Goal: Task Accomplishment & Management: Use online tool/utility

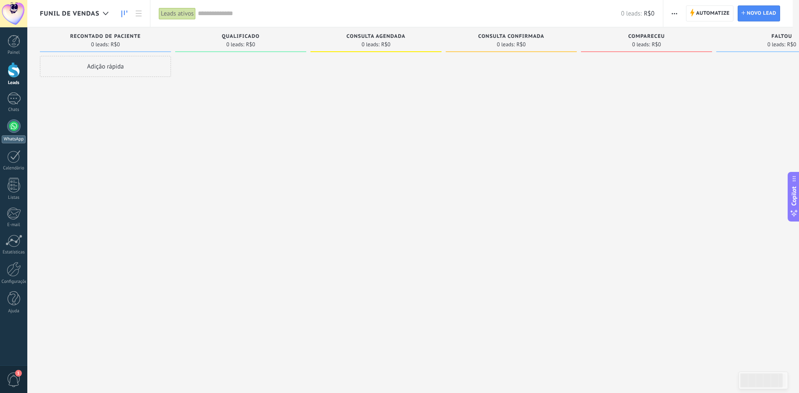
click at [17, 128] on div at bounding box center [13, 125] width 13 height 13
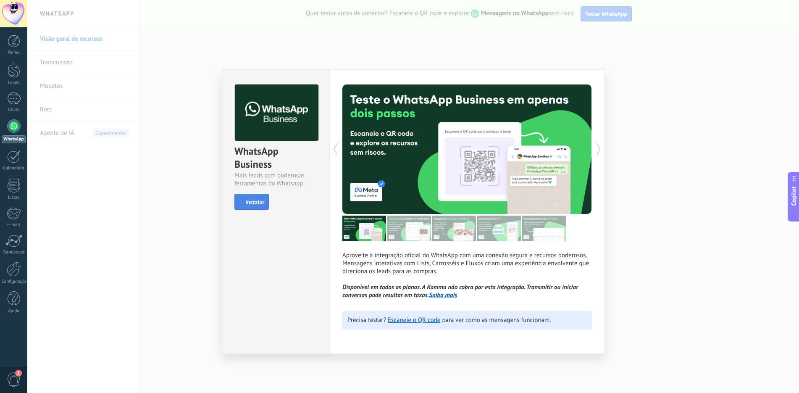
click at [260, 206] on button "Instalar" at bounding box center [251, 202] width 34 height 16
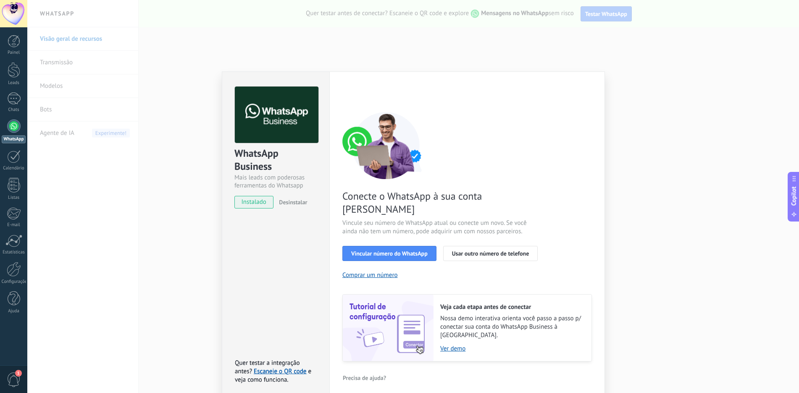
click at [171, 203] on div "WhatsApp Business Mais leads com poderosas ferramentas do Whatsapp instalado De…" at bounding box center [413, 196] width 772 height 393
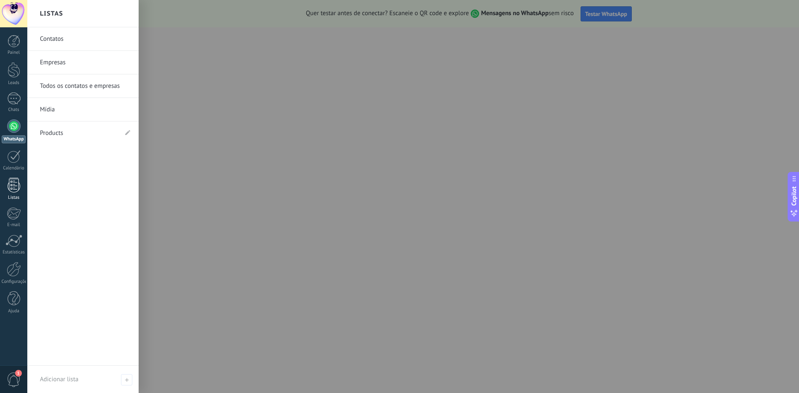
click at [13, 185] on div at bounding box center [14, 185] width 13 height 15
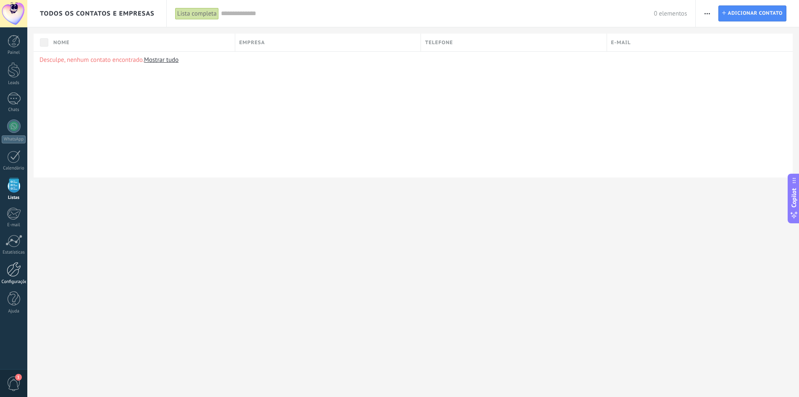
click at [11, 278] on link "Configurações" at bounding box center [13, 273] width 27 height 23
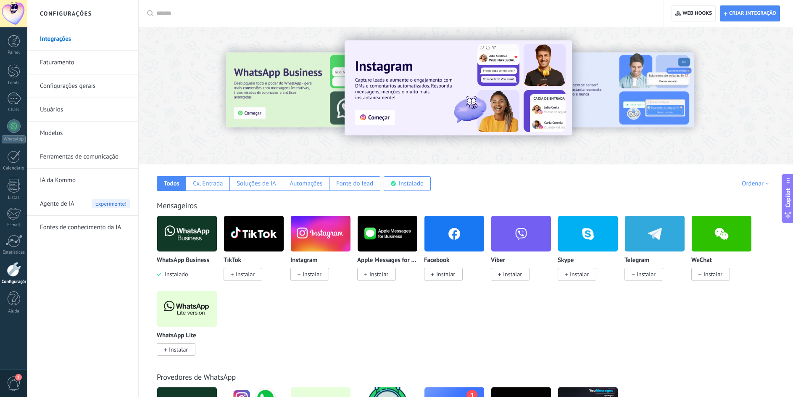
click at [177, 350] on span "Instalar" at bounding box center [178, 349] width 19 height 8
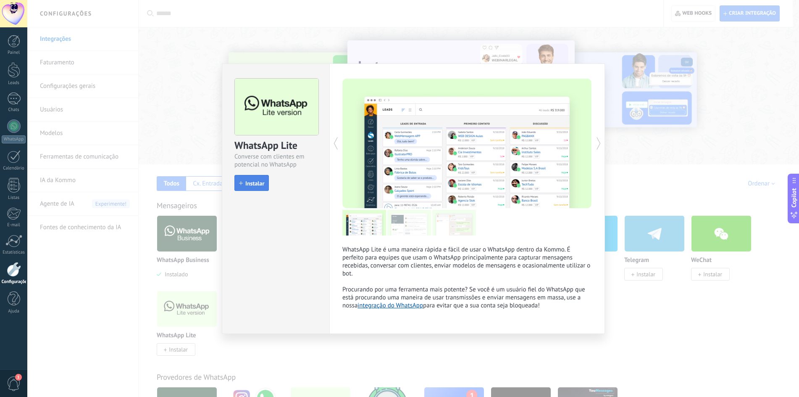
click at [266, 186] on button "Instalar" at bounding box center [251, 183] width 34 height 16
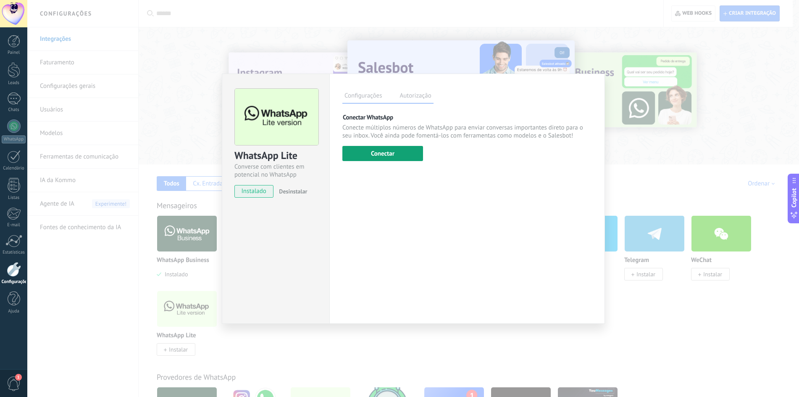
click at [377, 150] on button "Conectar" at bounding box center [382, 153] width 81 height 15
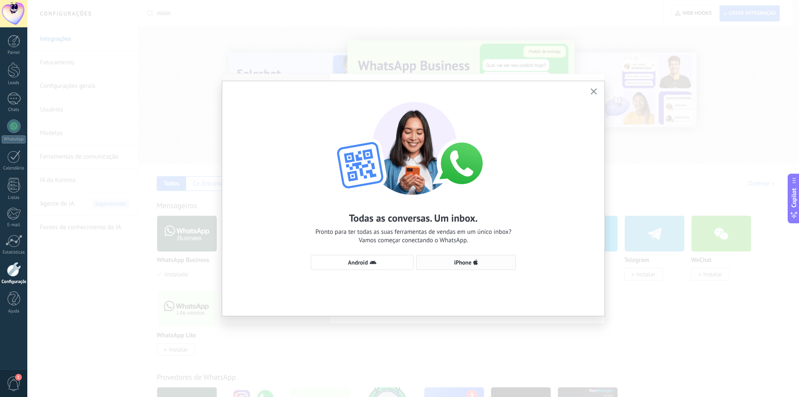
click at [469, 265] on span "iPhone" at bounding box center [463, 262] width 18 height 6
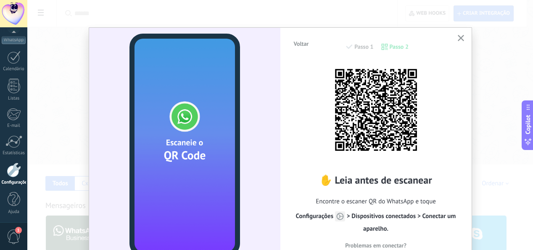
click at [458, 36] on icon "button" at bounding box center [461, 38] width 6 height 6
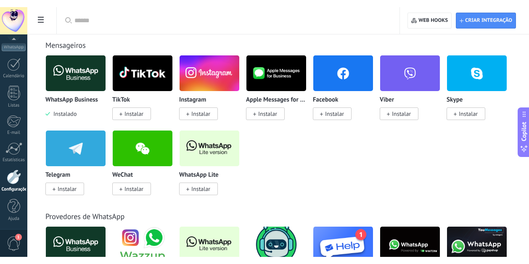
scroll to position [168, 0]
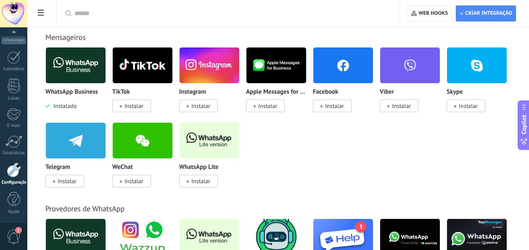
click at [208, 146] on img at bounding box center [209, 140] width 60 height 41
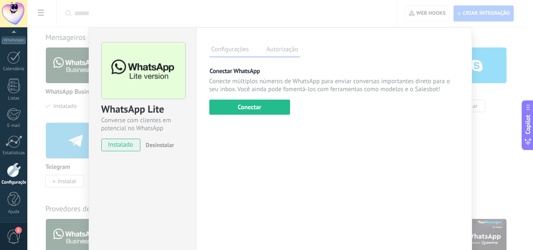
click at [268, 52] on label "Autorização" at bounding box center [282, 51] width 36 height 12
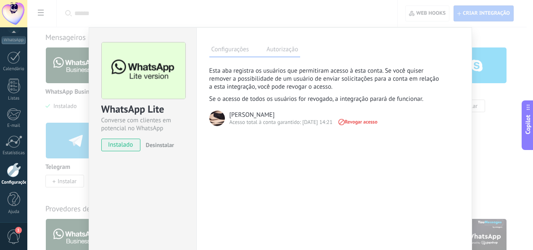
click at [238, 54] on label "Configurações" at bounding box center [230, 51] width 42 height 12
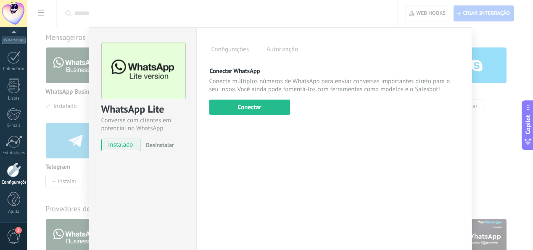
click at [266, 14] on div "WhatsApp Lite Converse com clientes em potencial no WhatsApp instalado Desinsta…" at bounding box center [279, 125] width 505 height 250
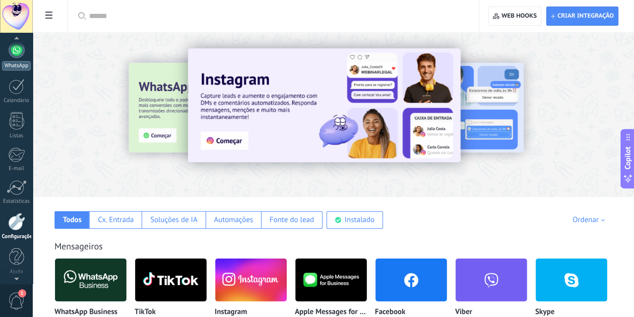
scroll to position [0, 0]
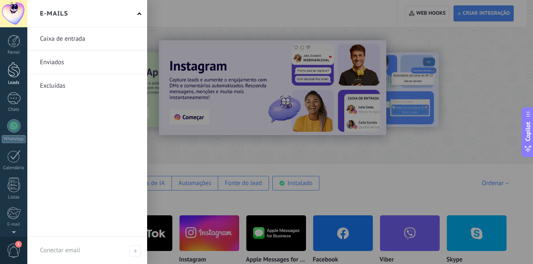
click at [11, 72] on div at bounding box center [14, 70] width 13 height 16
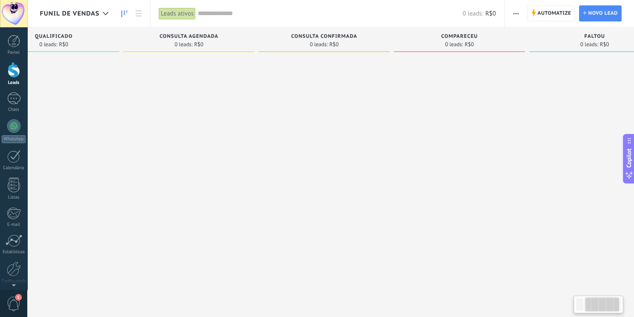
drag, startPoint x: 381, startPoint y: 118, endPoint x: 196, endPoint y: 127, distance: 185.1
click at [188, 128] on div at bounding box center [189, 160] width 131 height 208
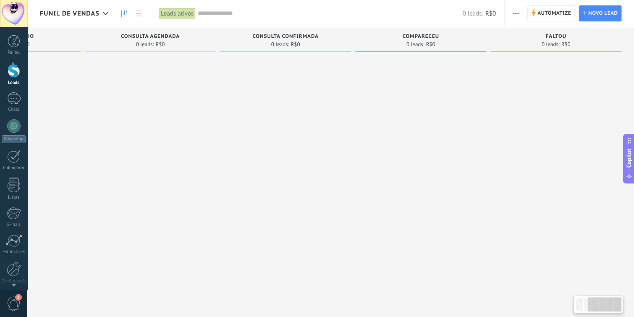
drag, startPoint x: 310, startPoint y: 126, endPoint x: 210, endPoint y: 127, distance: 100.0
click at [210, 127] on div "Etapa de leads de entrada solicitações: 0 0 0 0 0 0 0 0 0 recontado de paciente…" at bounding box center [224, 145] width 820 height 236
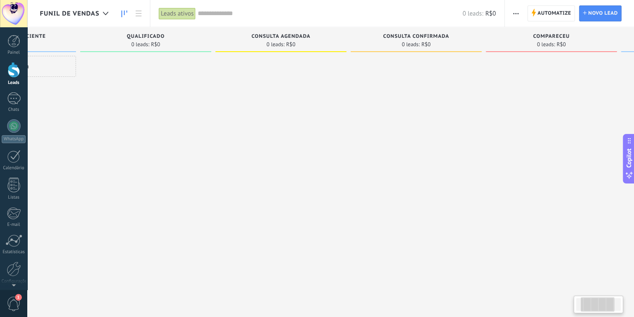
drag, startPoint x: 219, startPoint y: 126, endPoint x: 314, endPoint y: 129, distance: 95.4
click at [346, 127] on div at bounding box center [281, 160] width 131 height 208
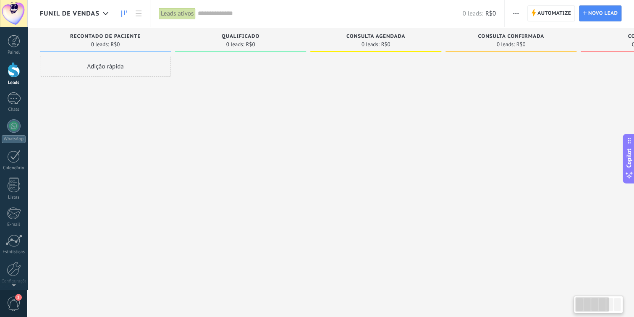
drag, startPoint x: 307, startPoint y: 131, endPoint x: 389, endPoint y: 131, distance: 81.9
click at [389, 130] on div at bounding box center [376, 160] width 131 height 208
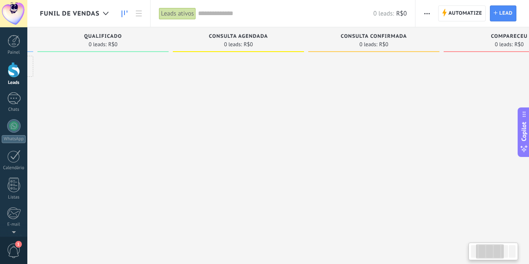
drag, startPoint x: 219, startPoint y: 103, endPoint x: 133, endPoint y: 107, distance: 86.6
click at [128, 105] on div at bounding box center [102, 133] width 131 height 155
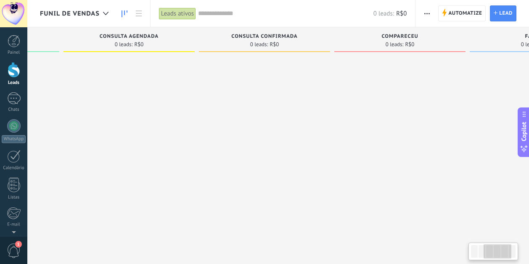
drag, startPoint x: 263, startPoint y: 113, endPoint x: 182, endPoint y: 113, distance: 80.3
click at [182, 113] on div at bounding box center [128, 133] width 131 height 155
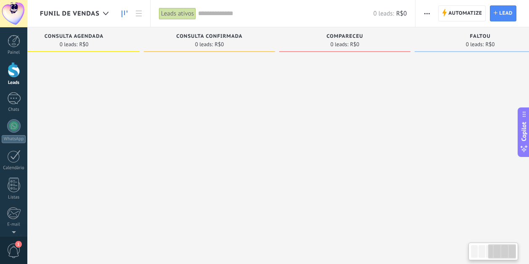
scroll to position [0, 331]
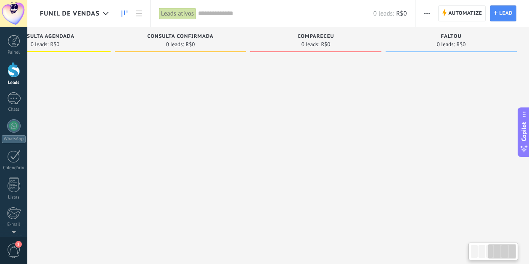
drag, startPoint x: 225, startPoint y: 112, endPoint x: 161, endPoint y: 112, distance: 63.9
click at [161, 112] on div at bounding box center [180, 133] width 131 height 155
drag, startPoint x: 218, startPoint y: 109, endPoint x: 191, endPoint y: 110, distance: 27.8
click at [191, 110] on div at bounding box center [180, 133] width 131 height 155
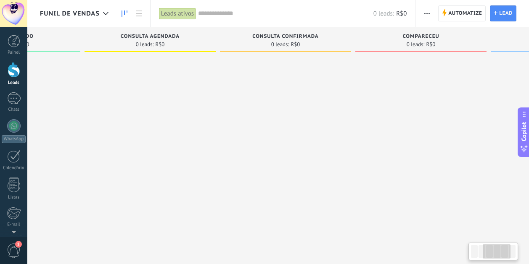
drag, startPoint x: 225, startPoint y: 114, endPoint x: 258, endPoint y: 118, distance: 33.1
click at [275, 114] on div at bounding box center [285, 133] width 131 height 155
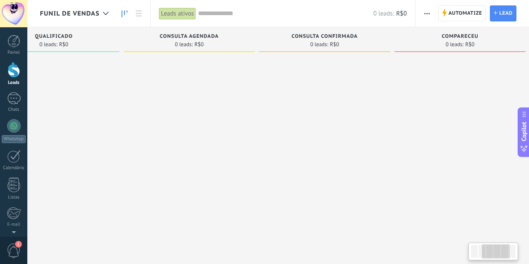
scroll to position [0, 180]
drag, startPoint x: 207, startPoint y: 117, endPoint x: 241, endPoint y: 117, distance: 34.5
click at [241, 117] on div at bounding box center [195, 133] width 131 height 155
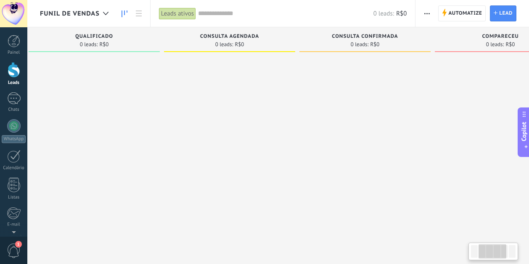
drag, startPoint x: 252, startPoint y: 118, endPoint x: 258, endPoint y: 118, distance: 6.7
click at [258, 118] on div at bounding box center [229, 133] width 131 height 155
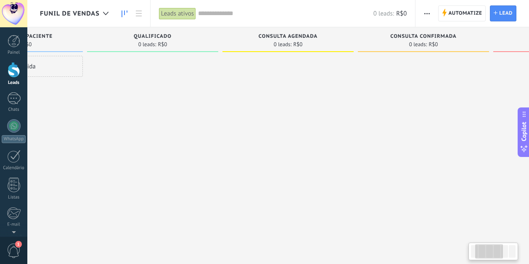
scroll to position [0, 87]
drag, startPoint x: 269, startPoint y: 118, endPoint x: 316, endPoint y: 121, distance: 47.2
click at [316, 121] on div at bounding box center [289, 133] width 131 height 155
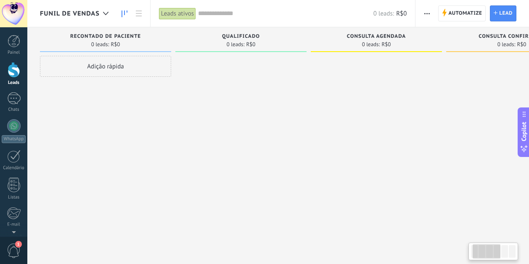
drag, startPoint x: 307, startPoint y: 122, endPoint x: 340, endPoint y: 124, distance: 33.2
click at [340, 124] on div at bounding box center [376, 133] width 131 height 155
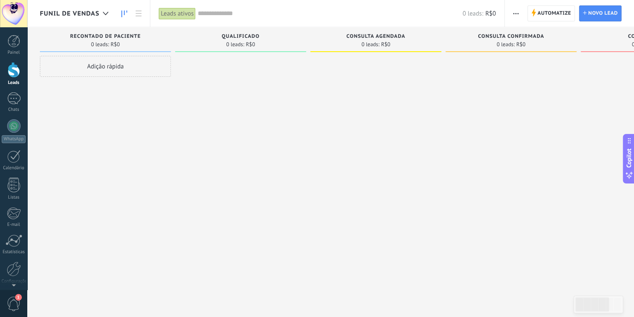
drag, startPoint x: 216, startPoint y: 139, endPoint x: 259, endPoint y: 138, distance: 42.5
click at [259, 138] on div at bounding box center [240, 160] width 131 height 208
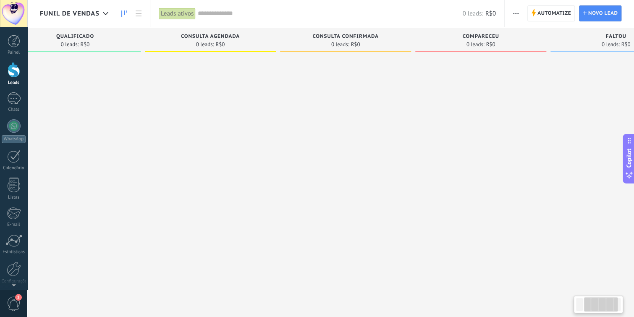
drag, startPoint x: 342, startPoint y: 89, endPoint x: 174, endPoint y: 119, distance: 170.8
click at [175, 119] on div at bounding box center [210, 160] width 131 height 208
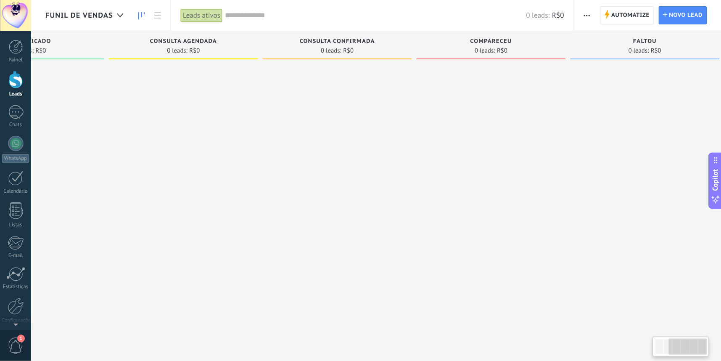
scroll to position [0, 226]
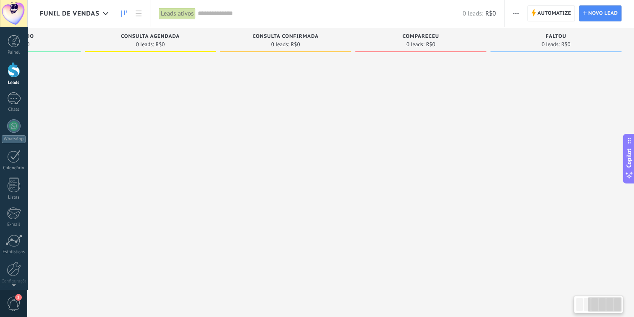
drag, startPoint x: 340, startPoint y: 110, endPoint x: 184, endPoint y: 115, distance: 156.0
click at [177, 111] on div "Etapa de leads de entrada solicitações: 0 0 0 0 0 0 0 0 0 recontado de paciente…" at bounding box center [224, 145] width 820 height 236
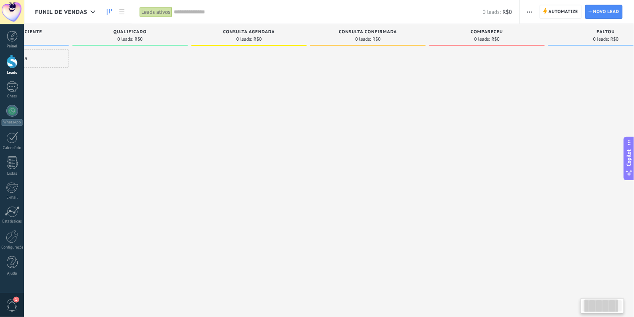
scroll to position [0, 0]
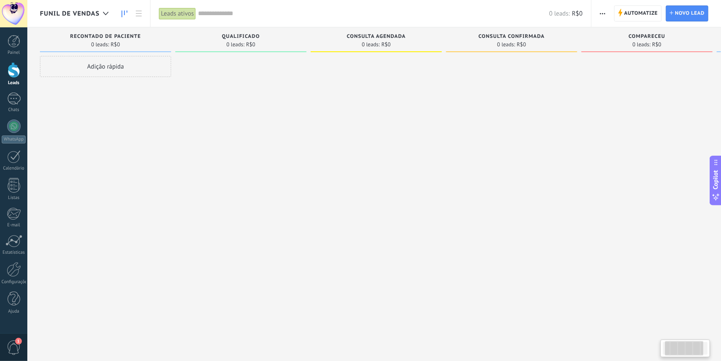
drag, startPoint x: 415, startPoint y: 120, endPoint x: 459, endPoint y: 120, distance: 43.7
click at [469, 119] on div at bounding box center [511, 181] width 131 height 251
click at [416, 121] on div at bounding box center [376, 181] width 131 height 251
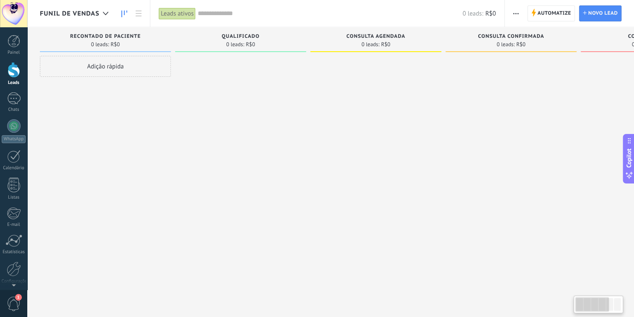
drag, startPoint x: 259, startPoint y: 106, endPoint x: 351, endPoint y: 104, distance: 92.5
click at [351, 104] on div "Etapa de leads de entrada solicitações: 0 0 0 0 0 0 0 0 0 recontado de paciente…" at bounding box center [450, 145] width 820 height 236
